Goal: Task Accomplishment & Management: Use online tool/utility

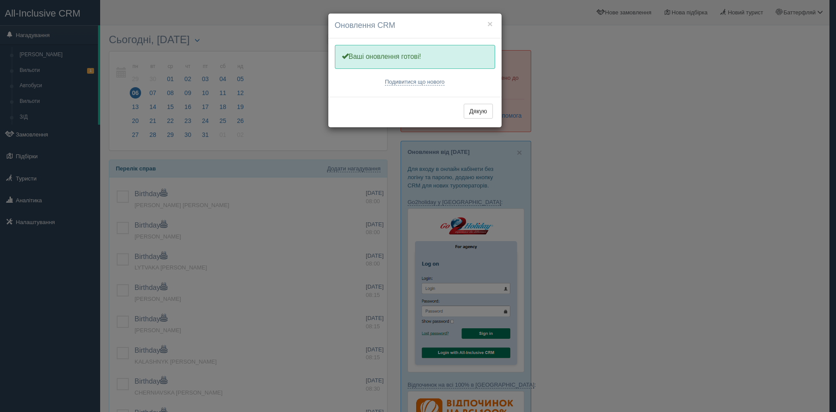
click at [40, 134] on div "× Оновлення CRM Одну хвилинку, оновлюємо Вашу CRM Ваші оновлення готові! Подиви…" at bounding box center [418, 206] width 836 height 412
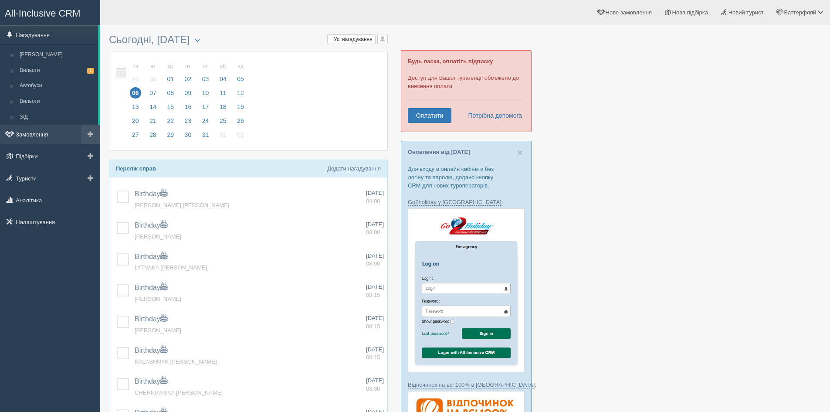
click at [31, 135] on link "Замовлення" at bounding box center [50, 134] width 100 height 19
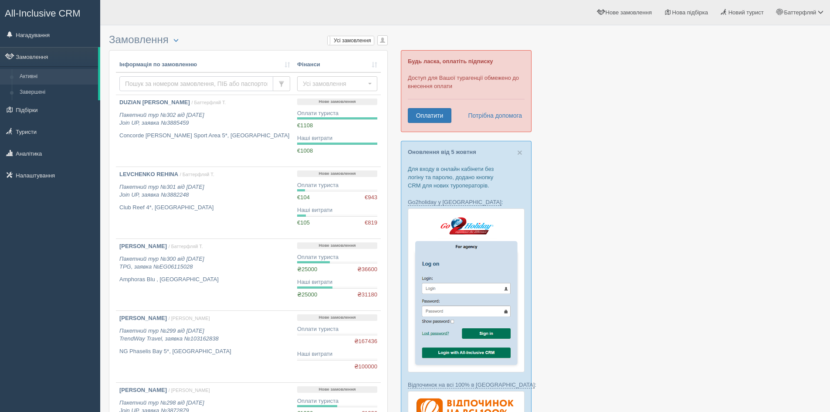
click at [181, 79] on input "text" at bounding box center [196, 83] width 154 height 15
type input "novikov"
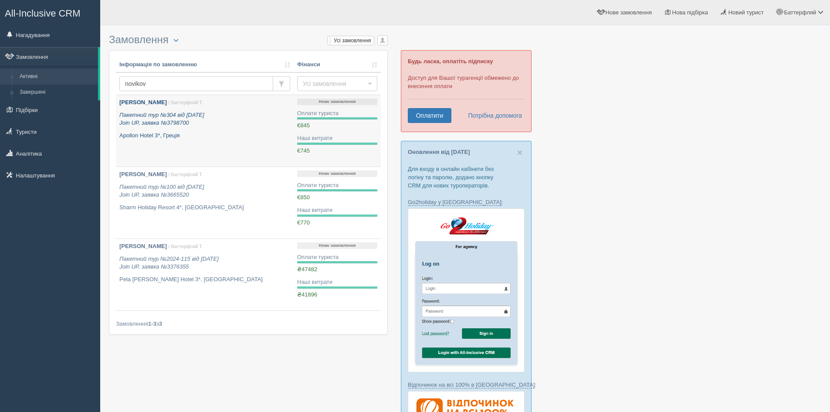
click at [247, 125] on p "Пакетний тур №304 від [DATE] Join UP, заявка №3798700" at bounding box center [204, 119] width 171 height 16
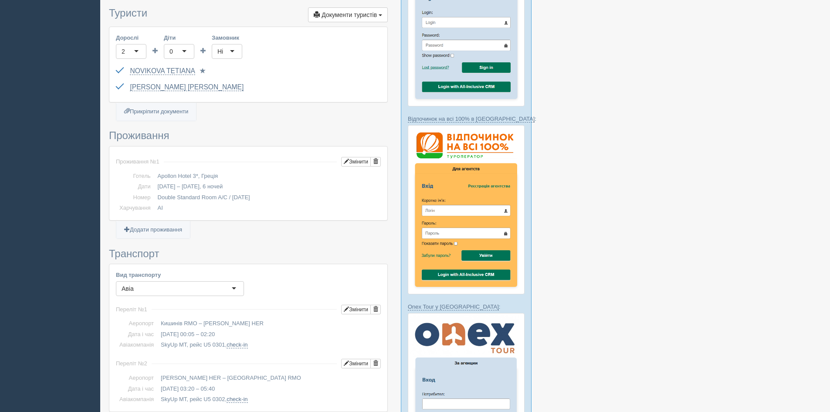
scroll to position [151, 0]
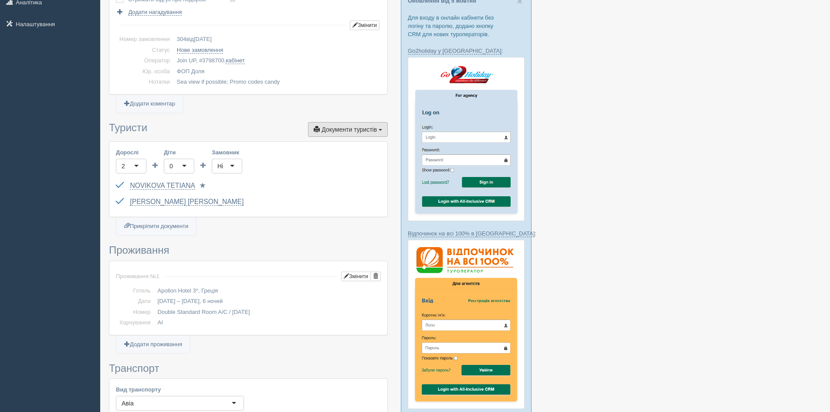
click at [359, 131] on span "Документи туристів" at bounding box center [348, 129] width 55 height 7
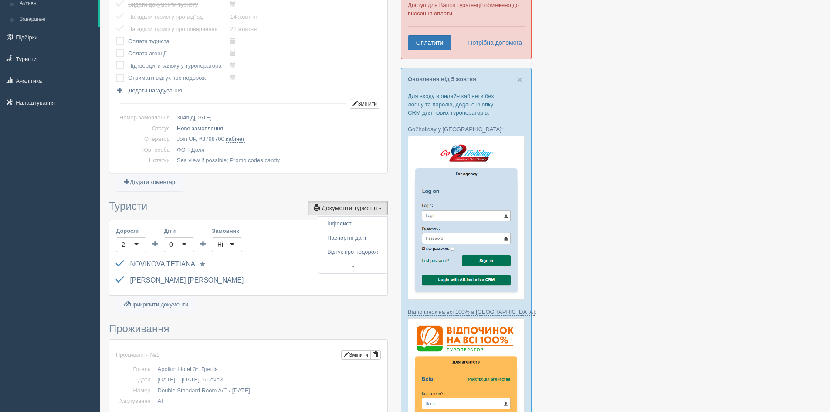
scroll to position [0, 0]
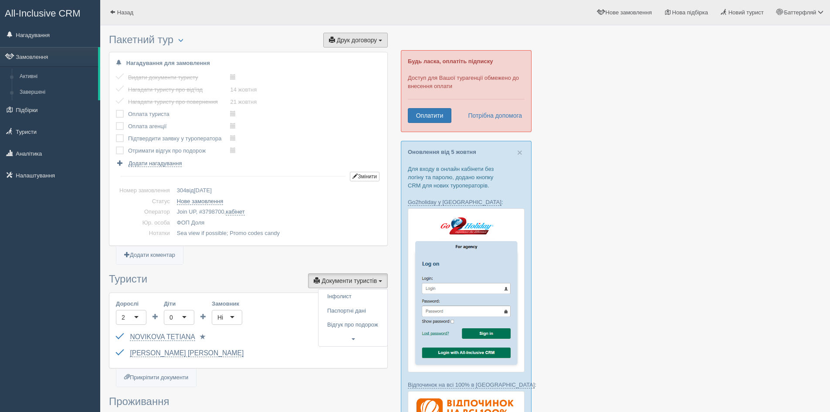
click at [367, 40] on span "Друк договору" at bounding box center [357, 40] width 40 height 7
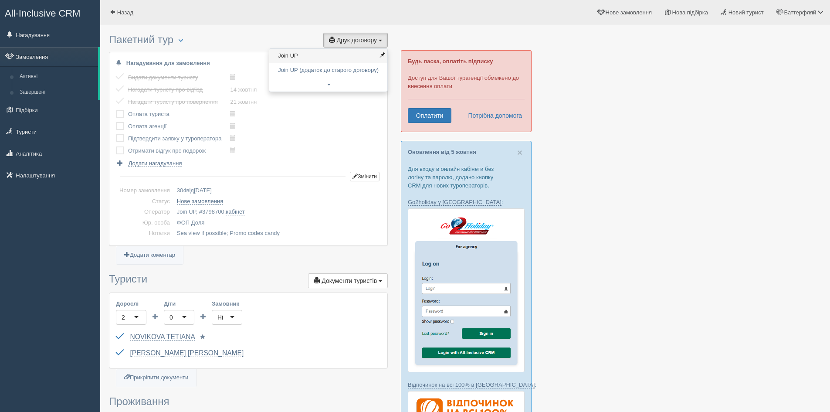
click at [367, 59] on link "Join UP" at bounding box center [328, 56] width 118 height 14
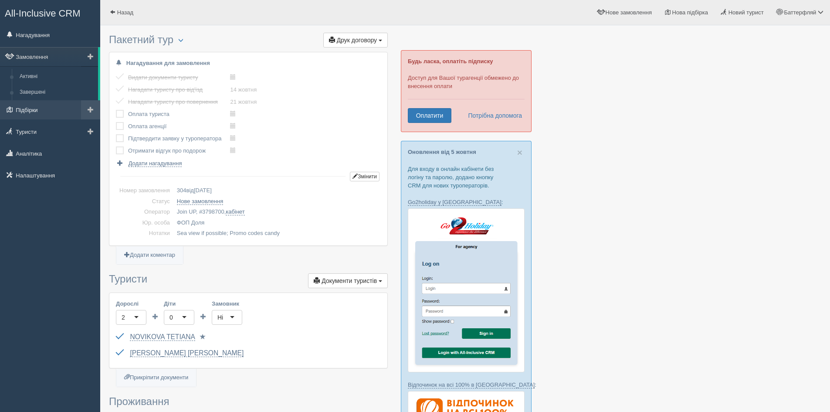
click at [49, 112] on link "Підбірки" at bounding box center [50, 109] width 100 height 19
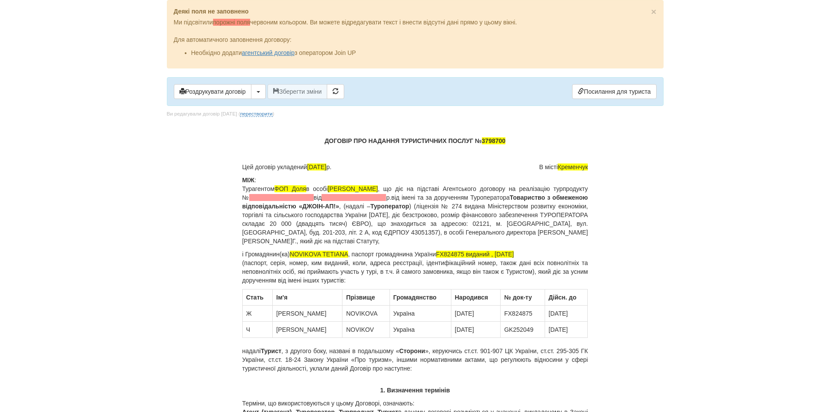
click at [278, 197] on p "МІЖ : Турагентом [PERSON_NAME] в особі [PERSON_NAME] , що діє на підставі Агент…" at bounding box center [415, 211] width 346 height 70
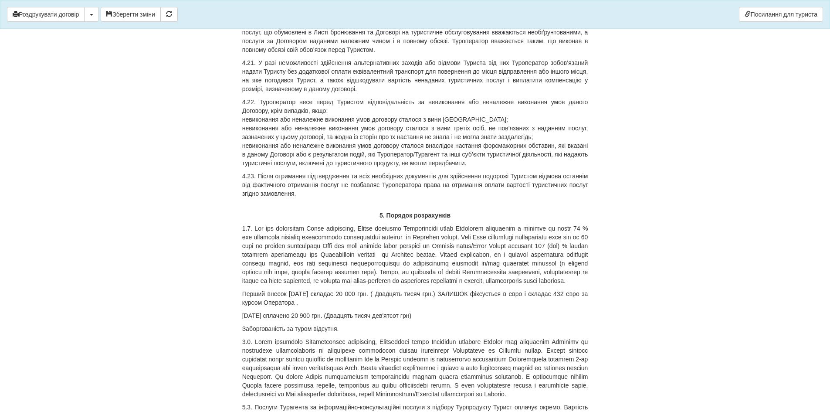
scroll to position [2657, 0]
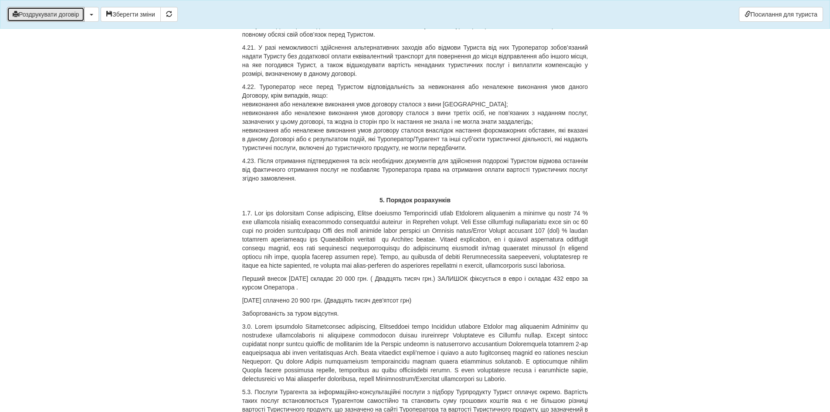
drag, startPoint x: 46, startPoint y: 14, endPoint x: 634, endPoint y: 357, distance: 680.7
click at [46, 14] on button "Роздрукувати договір" at bounding box center [46, 14] width 78 height 15
click at [41, 18] on button "Роздрукувати договір" at bounding box center [46, 14] width 78 height 15
click at [51, 18] on button "Роздрукувати договір" at bounding box center [46, 14] width 78 height 15
click at [59, 22] on div "Роздрукувати договір Скачати PDF Зберегти зміни Посилання для туриста" at bounding box center [415, 14] width 830 height 29
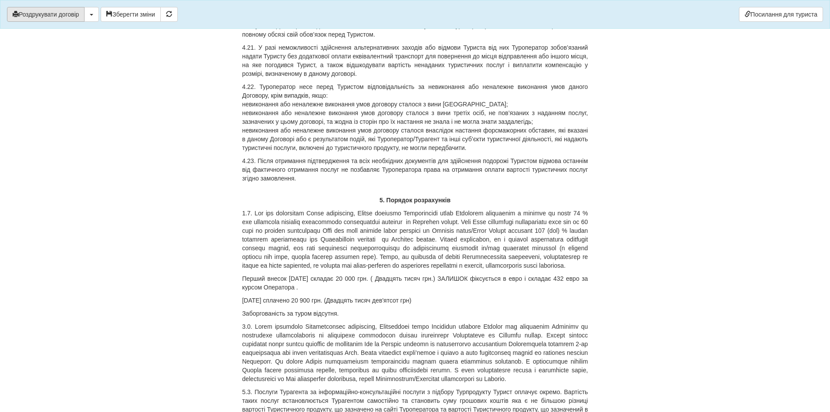
click at [58, 21] on div "Роздрукувати договір Скачати PDF Зберегти зміни Посилання для туриста" at bounding box center [415, 14] width 830 height 29
click at [36, 22] on div "Роздрукувати договір Скачати PDF Зберегти зміни Посилання для туриста" at bounding box center [415, 14] width 830 height 29
click at [33, 19] on button "Роздрукувати договір" at bounding box center [46, 14] width 78 height 15
click at [42, 20] on button "Роздрукувати договір" at bounding box center [46, 14] width 78 height 15
click at [80, 18] on button "Роздрукувати договір" at bounding box center [46, 14] width 78 height 15
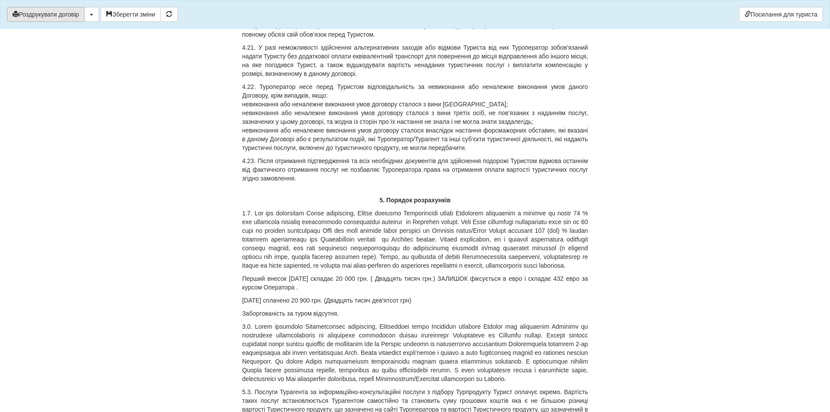
click at [57, 16] on button "Роздрукувати договір" at bounding box center [46, 14] width 78 height 15
click at [61, 24] on div "Роздрукувати договір Скачати PDF Зберегти зміни Посилання для туриста" at bounding box center [415, 14] width 830 height 29
click at [60, 13] on button "Роздрукувати договір" at bounding box center [46, 14] width 78 height 15
click at [41, 12] on button "Роздрукувати договір" at bounding box center [46, 14] width 78 height 15
click at [45, 13] on button "Роздрукувати договір" at bounding box center [46, 14] width 78 height 15
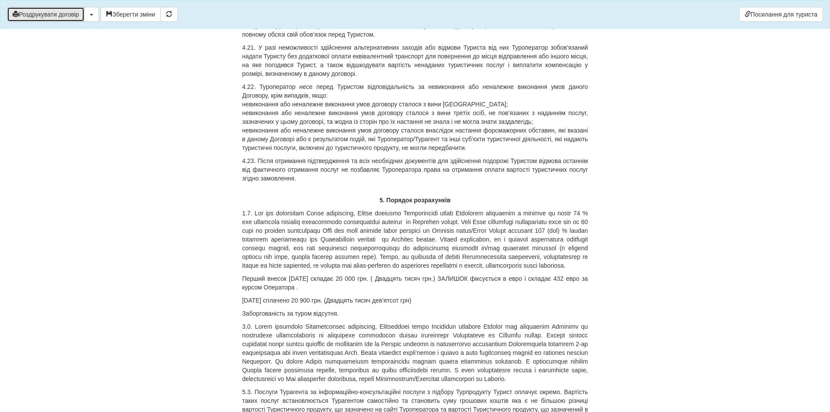
click at [37, 17] on button "Роздрукувати договір" at bounding box center [46, 14] width 78 height 15
click at [39, 20] on button "Роздрукувати договір" at bounding box center [46, 14] width 78 height 15
click at [37, 18] on button "Роздрукувати договір" at bounding box center [46, 14] width 78 height 15
click at [55, 16] on button "Роздрукувати договір" at bounding box center [46, 14] width 78 height 15
click at [56, 19] on button "Роздрукувати договір" at bounding box center [46, 14] width 78 height 15
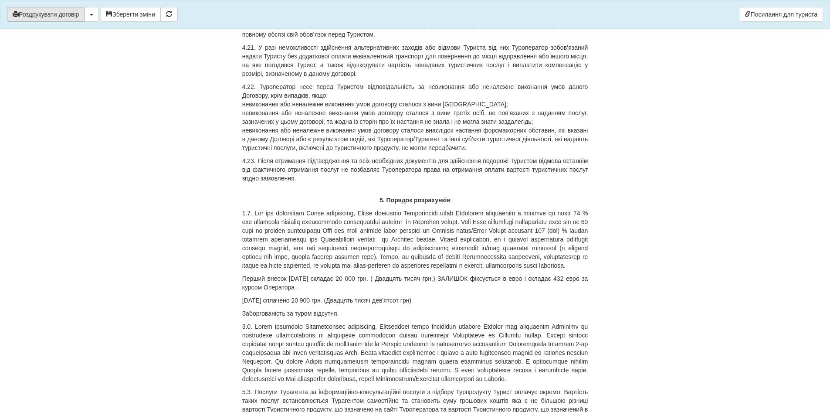
click at [32, 20] on button "Роздрукувати договір" at bounding box center [46, 14] width 78 height 15
drag, startPoint x: 47, startPoint y: 14, endPoint x: 636, endPoint y: 356, distance: 680.4
click at [47, 14] on button "Роздрукувати договір" at bounding box center [46, 14] width 78 height 15
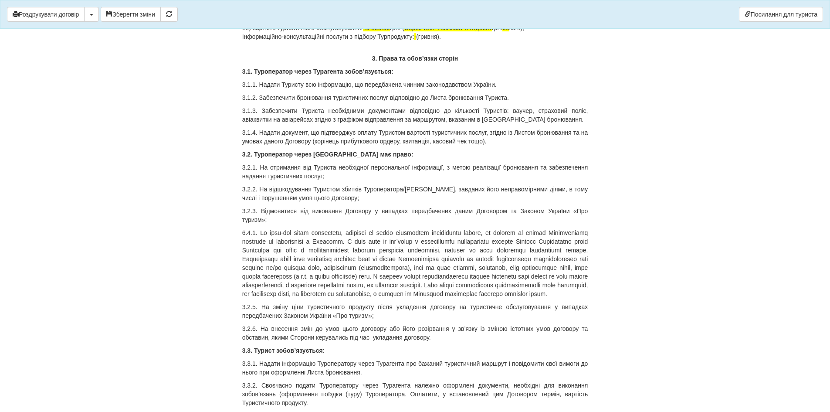
scroll to position [1220, 0]
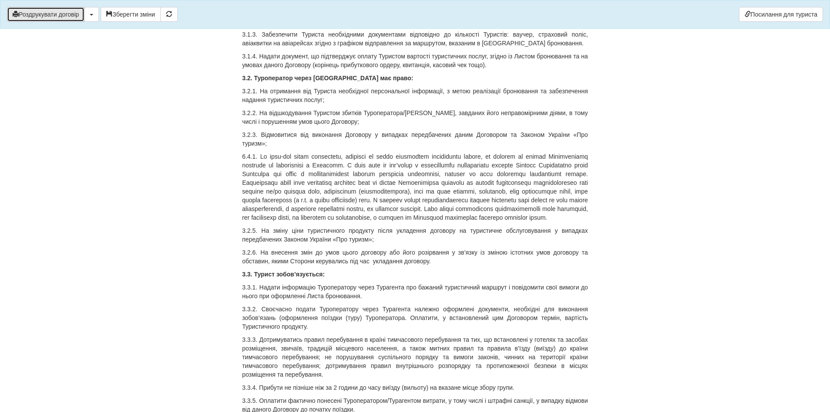
click at [55, 15] on button "Роздрукувати договір" at bounding box center [46, 14] width 78 height 15
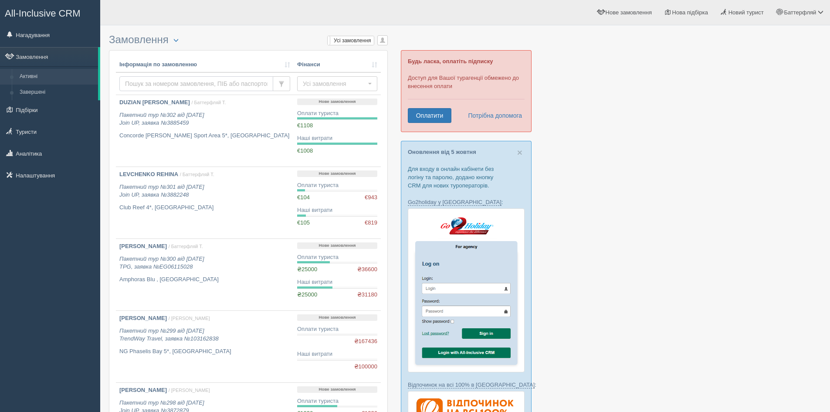
click at [158, 81] on input "text" at bounding box center [196, 83] width 154 height 15
type input "bondariuk"
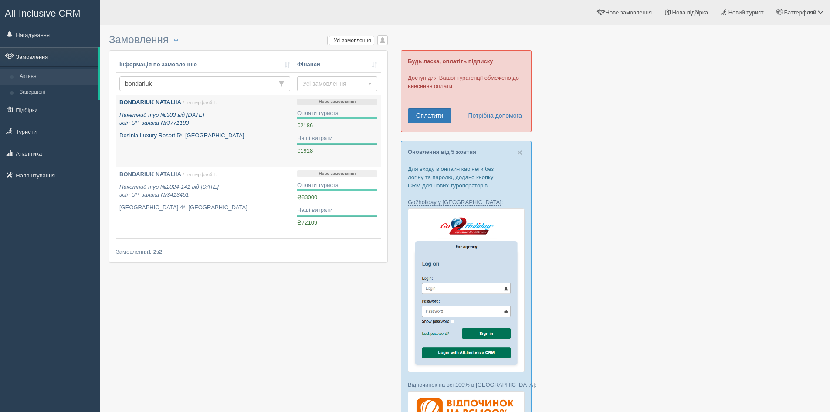
click at [165, 102] on b "BONDARIUK NATALIIA" at bounding box center [150, 102] width 62 height 7
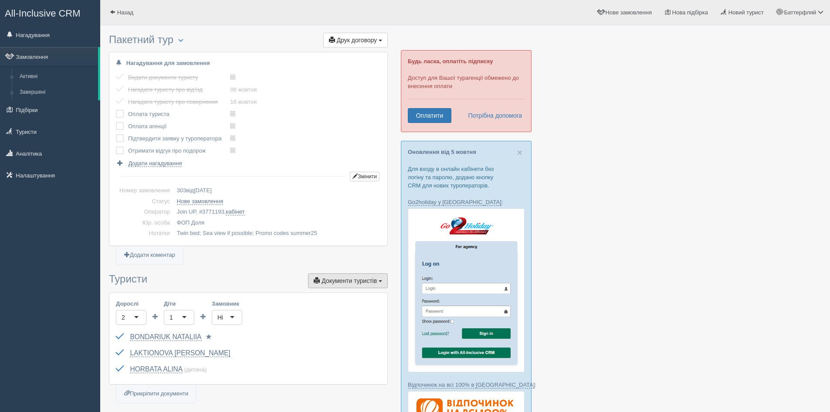
click at [351, 282] on span "Документи туристів" at bounding box center [348, 280] width 55 height 7
click at [353, 312] on link "Паспортні дані" at bounding box center [352, 311] width 69 height 14
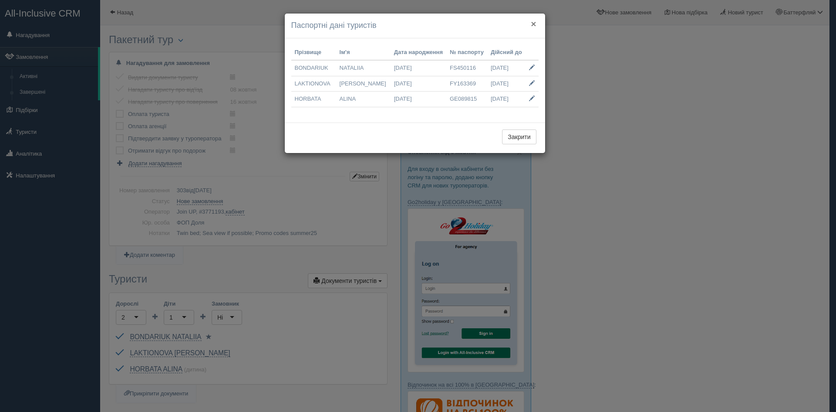
click at [534, 24] on button "×" at bounding box center [533, 23] width 5 height 9
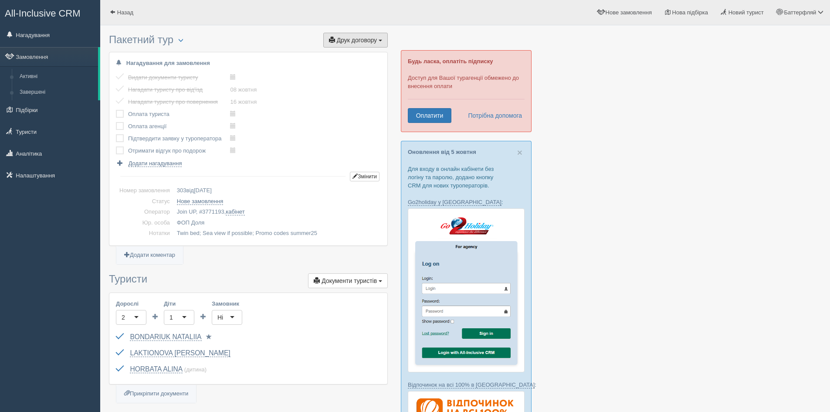
click at [368, 37] on span "Друк договору" at bounding box center [357, 40] width 40 height 7
click at [359, 53] on link "Join UP" at bounding box center [328, 56] width 118 height 14
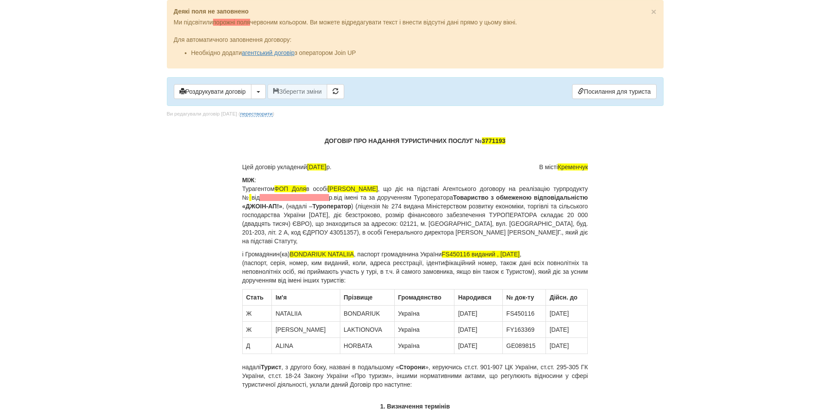
click at [278, 199] on p "МІЖ : Турагентом [PERSON_NAME] в особі [PERSON_NAME] , що діє на підставі Агент…" at bounding box center [415, 211] width 346 height 70
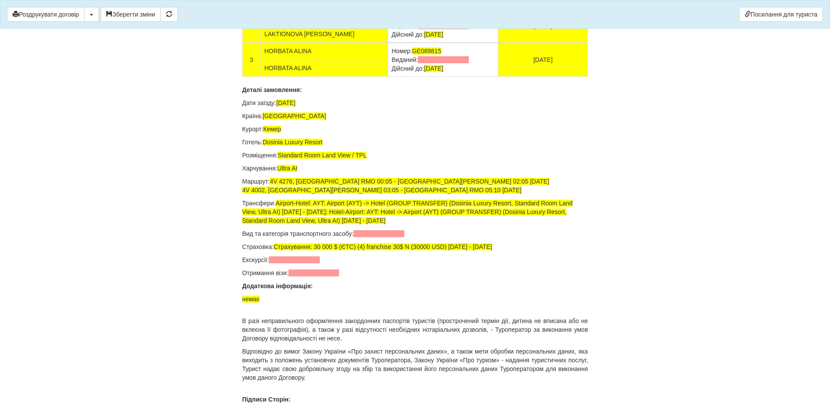
scroll to position [5880, 0]
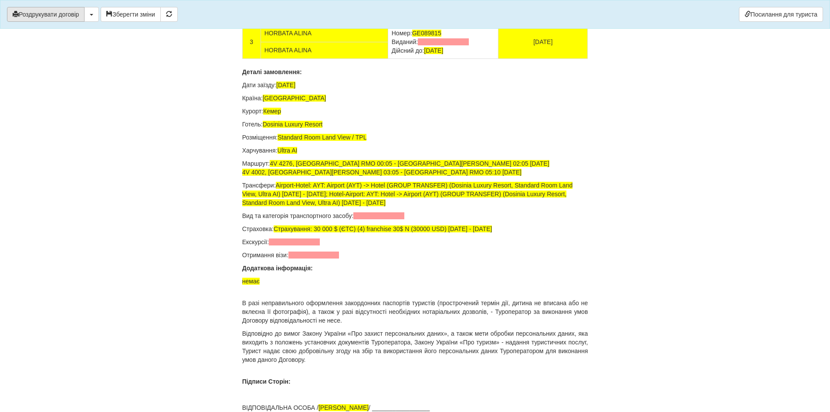
click at [61, 12] on button "Роздрукувати договір" at bounding box center [46, 14] width 78 height 15
click at [54, 16] on button "Роздрукувати договір" at bounding box center [46, 14] width 78 height 15
click at [60, 14] on button "Роздрукувати договір" at bounding box center [46, 14] width 78 height 15
click at [54, 18] on button "Роздрукувати договір" at bounding box center [46, 14] width 78 height 15
click at [61, 10] on button "Роздрукувати договір" at bounding box center [46, 14] width 78 height 15
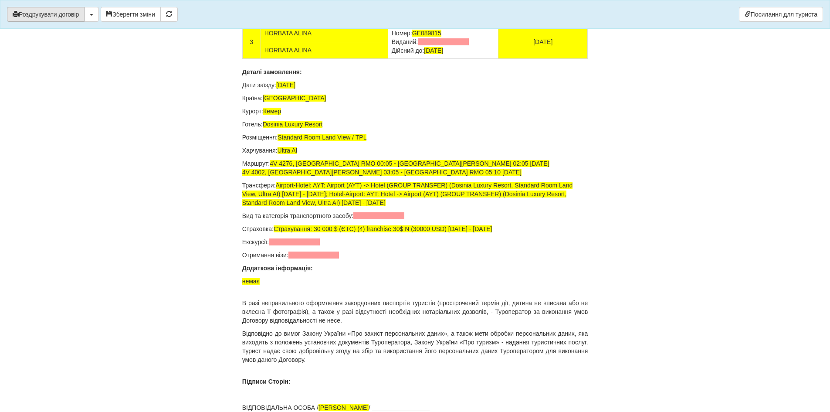
click at [38, 20] on button "Роздрукувати договір" at bounding box center [46, 14] width 78 height 15
click at [68, 14] on button "Роздрукувати договір" at bounding box center [46, 14] width 78 height 15
click at [76, 14] on button "Роздрукувати договір" at bounding box center [46, 14] width 78 height 15
click at [65, 12] on button "Роздрукувати договір" at bounding box center [46, 14] width 78 height 15
click at [49, 0] on div "Роздрукувати договір Скачати PDF Зберегти зміни Посилання для туриста" at bounding box center [415, 14] width 830 height 29
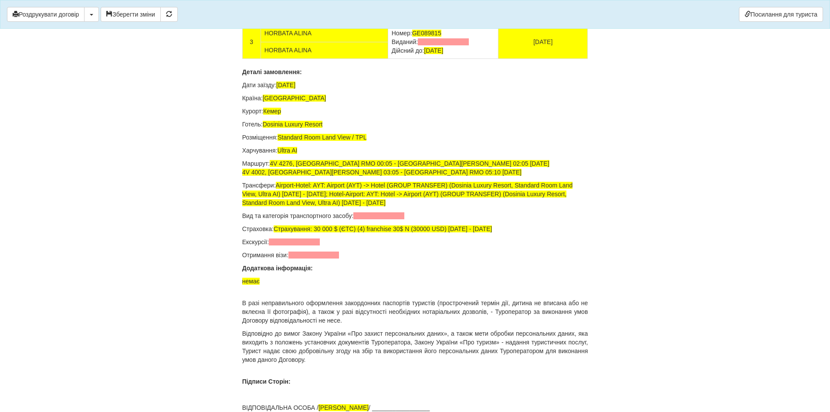
click at [59, 21] on button "Роздрукувати договір" at bounding box center [46, 14] width 78 height 15
click at [58, 14] on button "Роздрукувати договір" at bounding box center [46, 14] width 78 height 15
click at [65, 10] on button "Роздрукувати договір" at bounding box center [46, 14] width 78 height 15
click at [27, 10] on button "Роздрукувати договір" at bounding box center [46, 14] width 78 height 15
drag, startPoint x: 28, startPoint y: 15, endPoint x: 630, endPoint y: 353, distance: 690.4
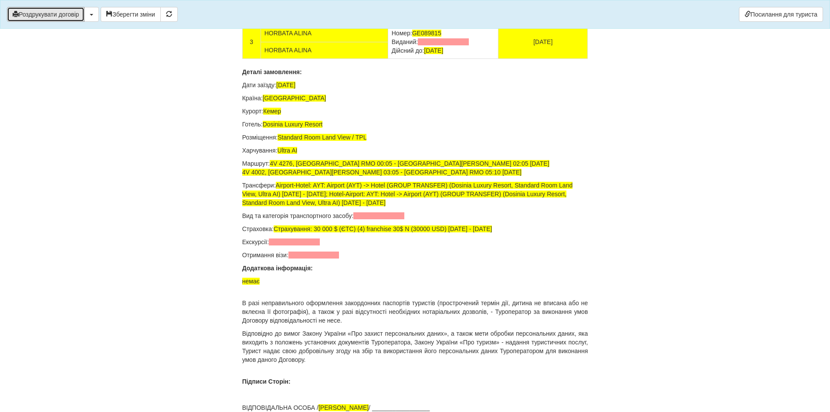
click at [30, 16] on button "Роздрукувати договір" at bounding box center [46, 14] width 78 height 15
